Goal: Information Seeking & Learning: Learn about a topic

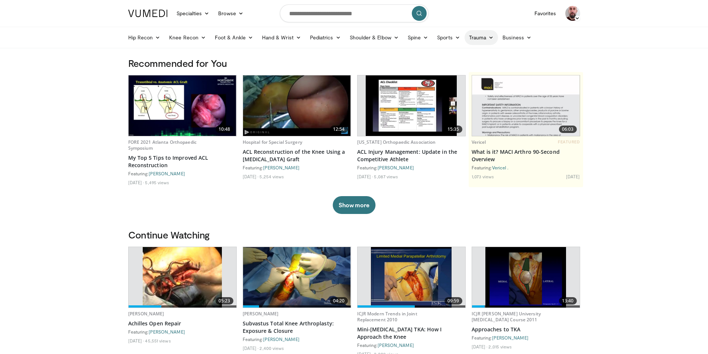
click at [489, 39] on icon at bounding box center [490, 37] width 5 height 5
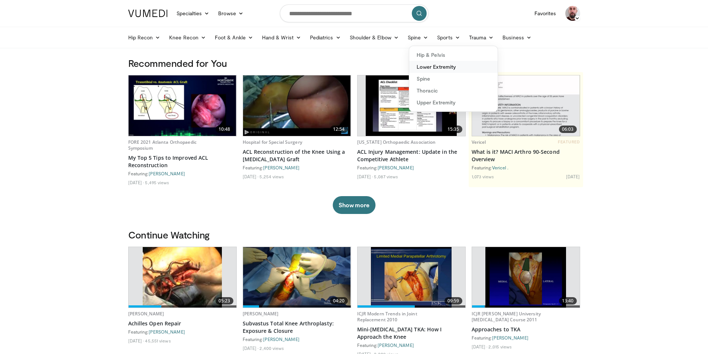
click at [435, 68] on link "Lower Extremity" at bounding box center [453, 67] width 88 height 12
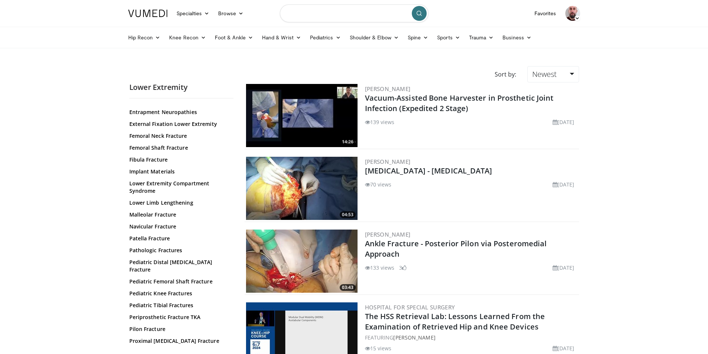
click at [316, 15] on input "Search topics, interventions" at bounding box center [354, 13] width 149 height 18
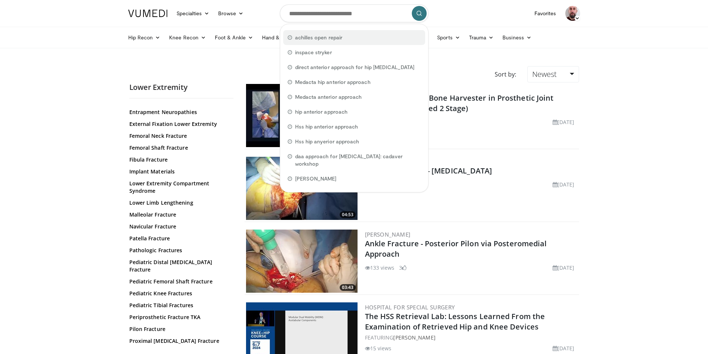
click at [325, 38] on span "achilles open repair" at bounding box center [318, 37] width 47 height 7
type input "**********"
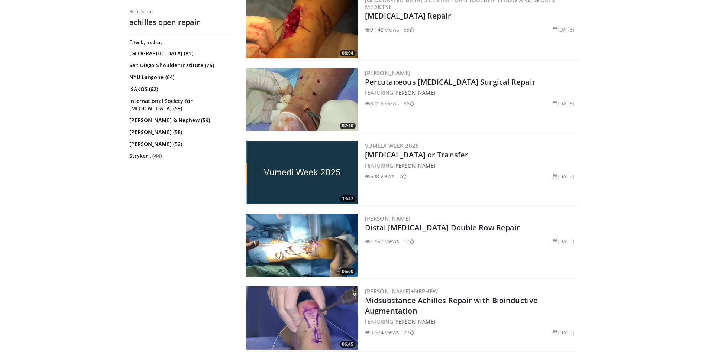
scroll to position [1560, 0]
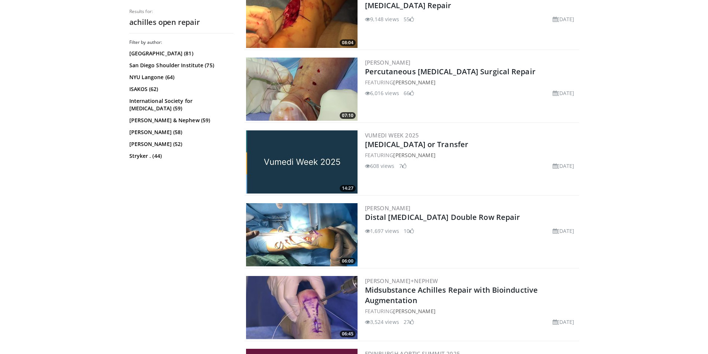
click at [303, 245] on img at bounding box center [301, 234] width 111 height 63
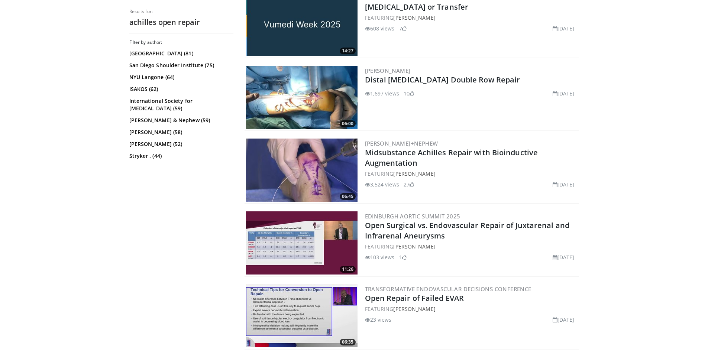
scroll to position [1746, 0]
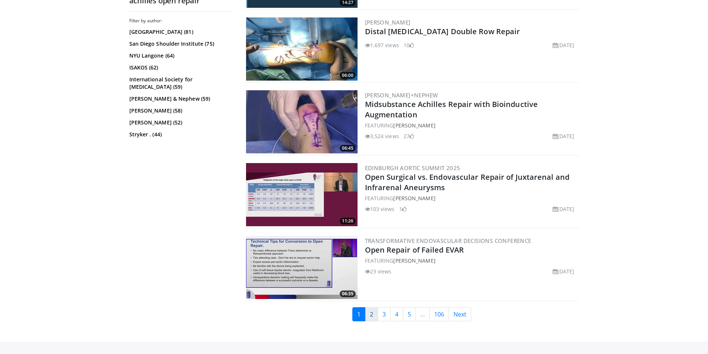
click at [372, 317] on link "2" at bounding box center [371, 314] width 13 height 14
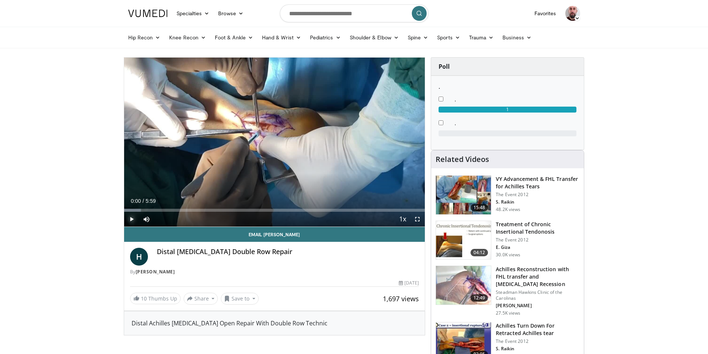
click at [130, 218] on span "Video Player" at bounding box center [131, 219] width 15 height 15
click at [418, 217] on span "Video Player" at bounding box center [417, 219] width 15 height 15
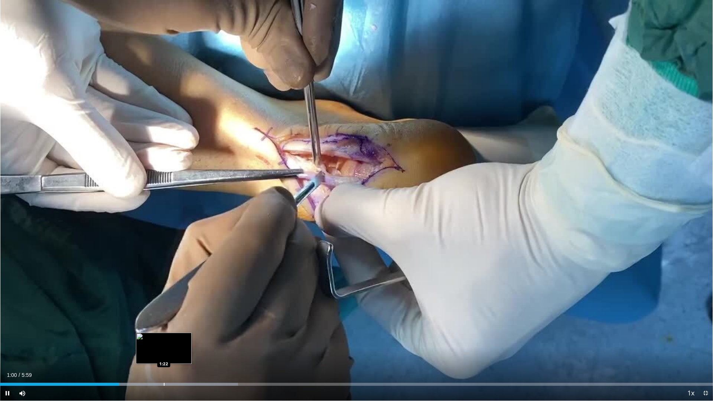
click at [164, 354] on div "Progress Bar" at bounding box center [164, 384] width 1 height 3
click at [192, 354] on div "Progress Bar" at bounding box center [192, 384] width 1 height 3
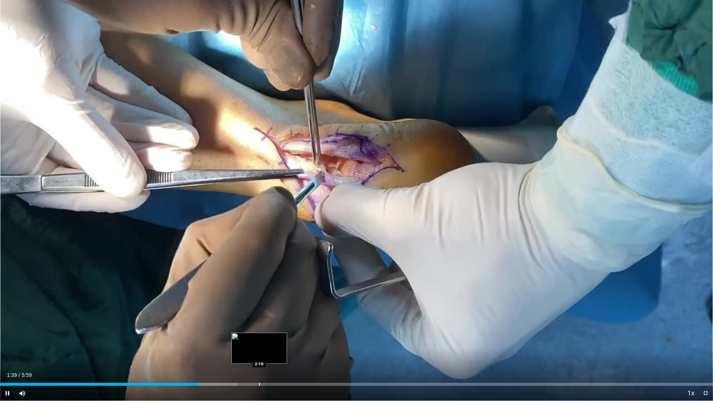
click at [260, 354] on div "Progress Bar" at bounding box center [259, 384] width 1 height 3
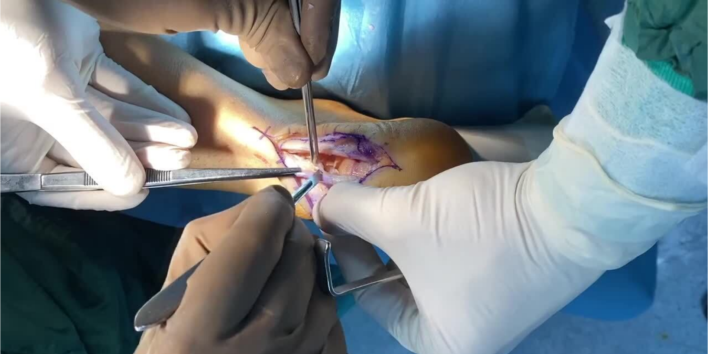
scroll to position [409, 0]
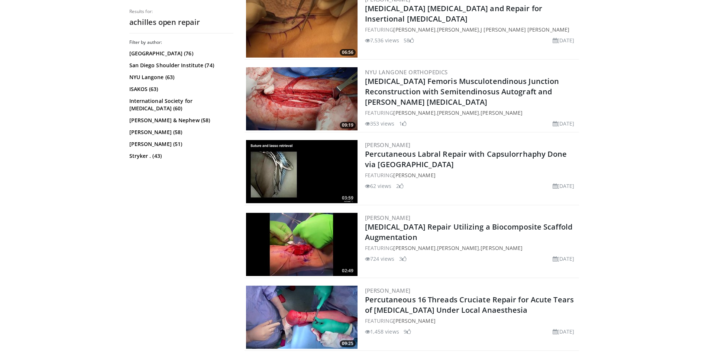
scroll to position [1709, 0]
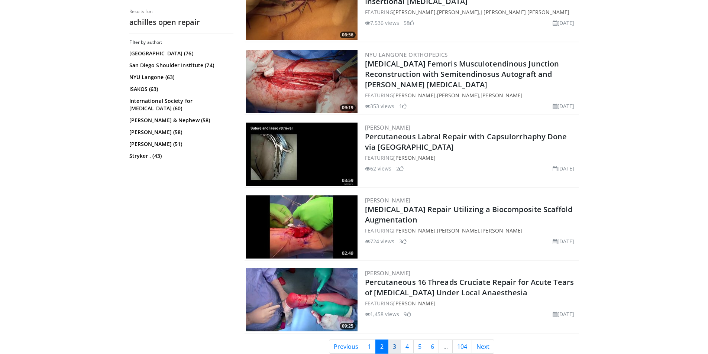
click at [389, 347] on link "3" at bounding box center [394, 347] width 13 height 14
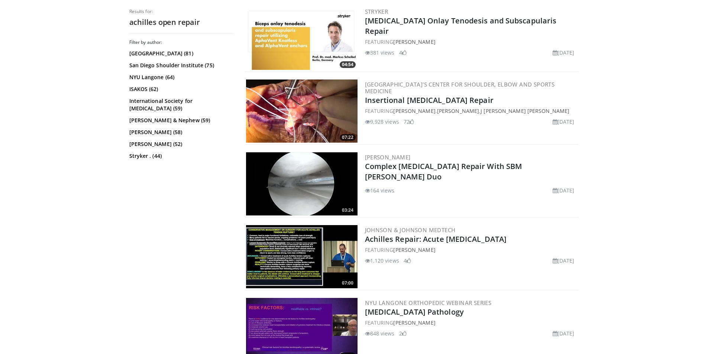
scroll to position [817, 0]
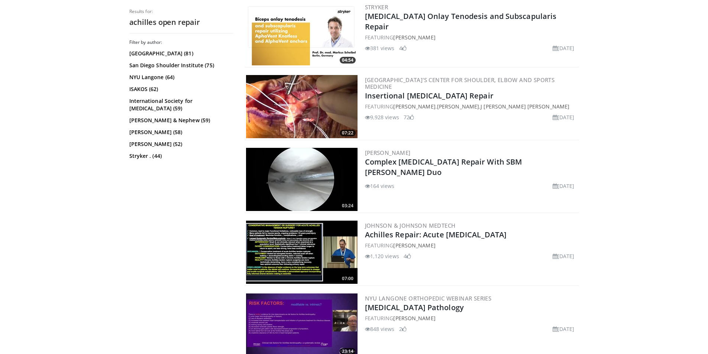
click at [287, 251] on img at bounding box center [301, 252] width 111 height 63
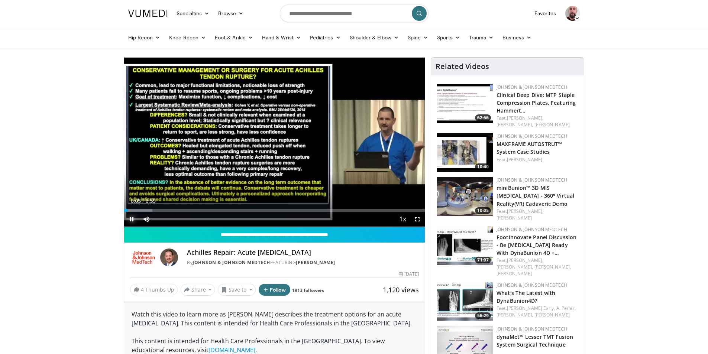
click at [131, 220] on span "Video Player" at bounding box center [131, 219] width 15 height 15
click at [349, 16] on input "Search topics, interventions" at bounding box center [354, 13] width 149 height 18
type input "**********"
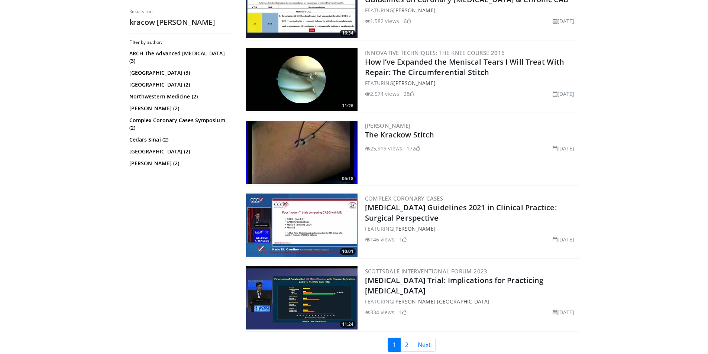
scroll to position [1597, 0]
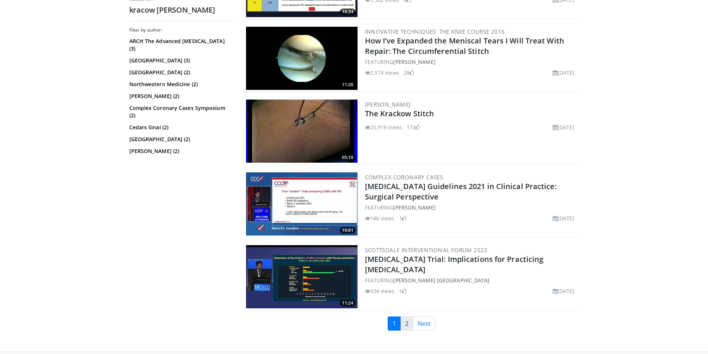
click at [407, 319] on link "2" at bounding box center [406, 324] width 13 height 14
